Goal: Transaction & Acquisition: Purchase product/service

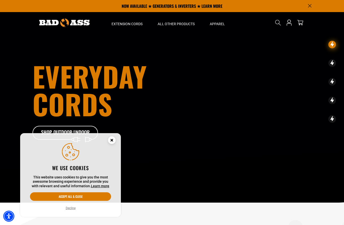
scroll to position [6, 0]
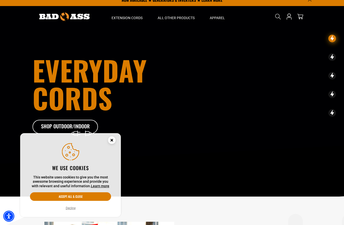
click at [87, 198] on button "Accept all & close" at bounding box center [70, 196] width 81 height 9
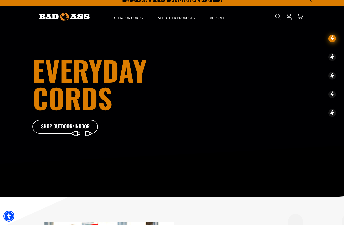
scroll to position [0, 0]
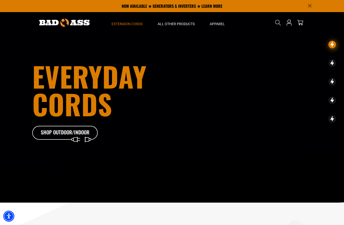
click at [135, 25] on span "Extension Cords" at bounding box center [126, 24] width 31 height 5
click at [81, 142] on icon at bounding box center [64, 134] width 65 height 16
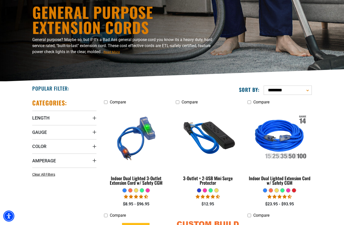
scroll to position [46, 0]
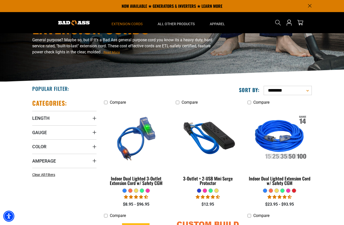
click at [284, 140] on img at bounding box center [278, 139] width 63 height 58
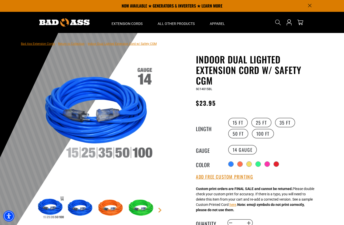
scroll to position [1, 0]
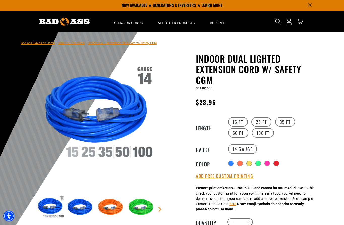
click at [313, 2] on div "NOW AVAILABLE ★ GENERATORS & INVERTERS ★ LEARN MORE" at bounding box center [171, 5] width 287 height 12
click at [308, 6] on icon "Announcement" at bounding box center [310, 5] width 4 height 4
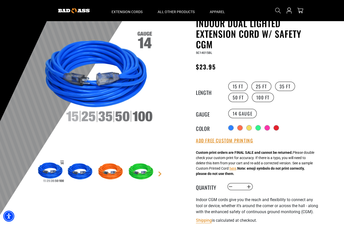
scroll to position [0, 0]
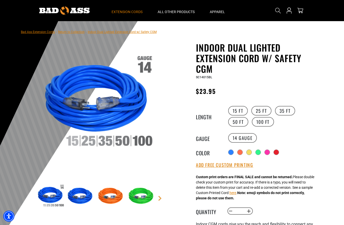
click at [126, 14] on span "Extension Cords" at bounding box center [126, 12] width 31 height 5
click at [127, 11] on span "Extension Cords" at bounding box center [126, 12] width 31 height 5
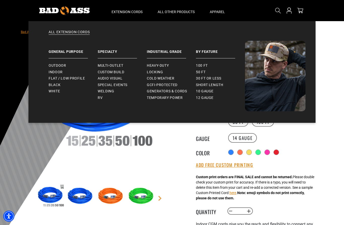
click at [167, 65] on span "Heavy-Duty" at bounding box center [158, 65] width 22 height 5
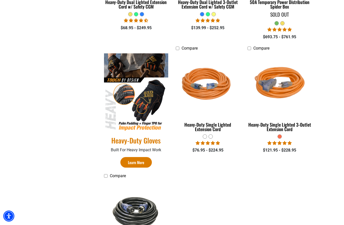
scroll to position [222, 0]
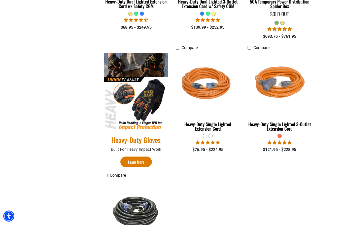
click at [212, 79] on img at bounding box center [207, 84] width 63 height 58
